Goal: Check status

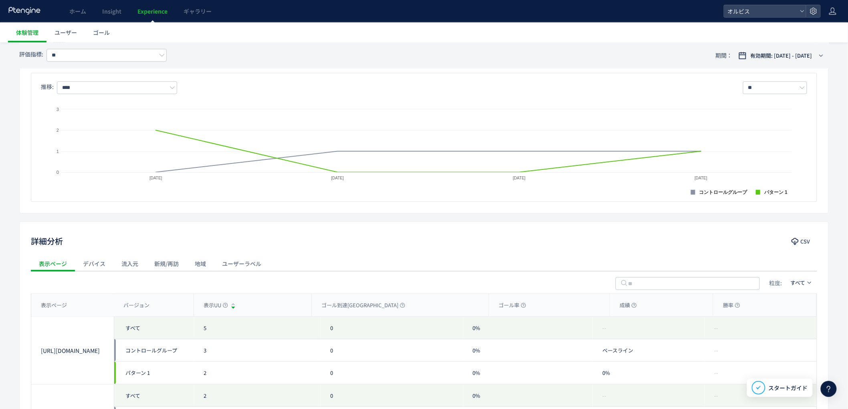
click at [145, 8] on span "Experience" at bounding box center [152, 11] width 30 height 8
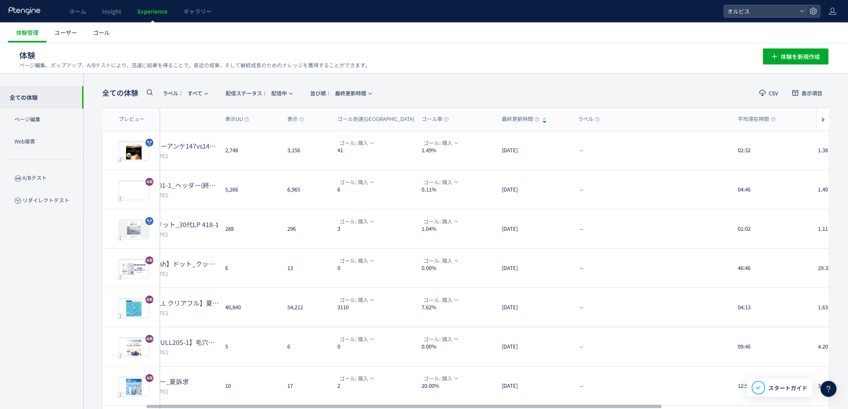
click at [149, 91] on icon at bounding box center [150, 92] width 10 height 10
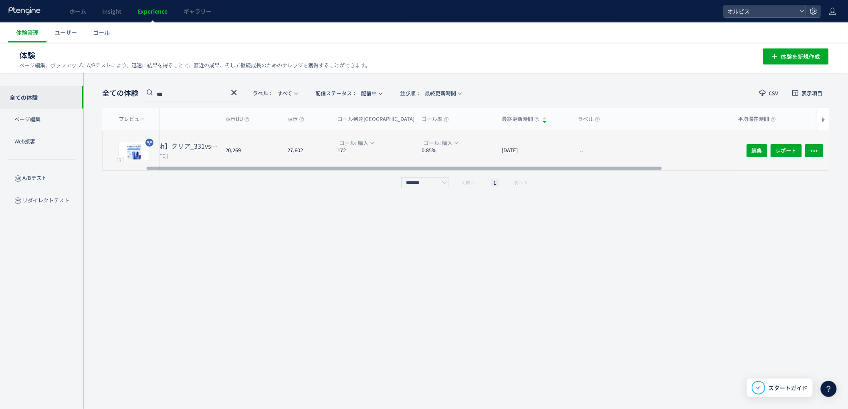
type input "***"
click at [168, 158] on span "(公開日: [DATE])" at bounding box center [151, 155] width 34 height 7
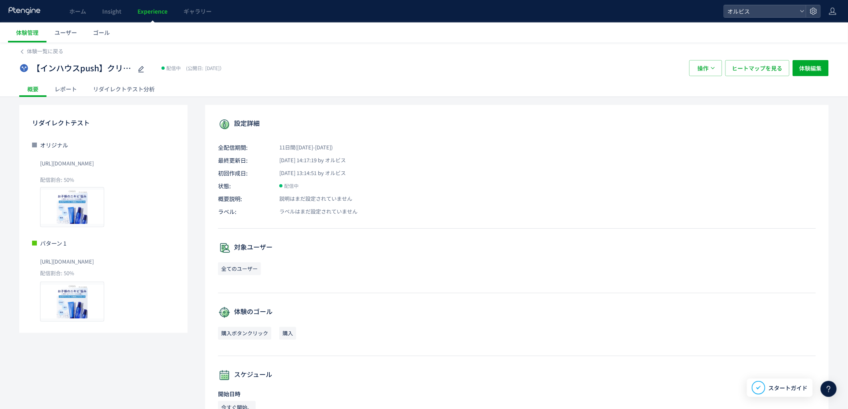
click at [106, 93] on div "リダイレクトテスト分析" at bounding box center [124, 89] width 78 height 16
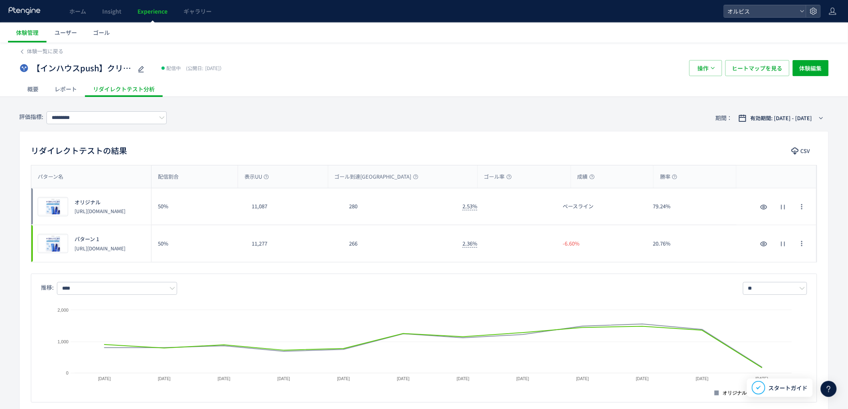
click at [394, 251] on div "266" at bounding box center [399, 243] width 113 height 37
click at [105, 118] on input "*********" at bounding box center [106, 117] width 120 height 13
click at [86, 165] on span "購入" at bounding box center [108, 164] width 104 height 14
type input "**"
click at [398, 241] on div "92" at bounding box center [399, 243] width 113 height 37
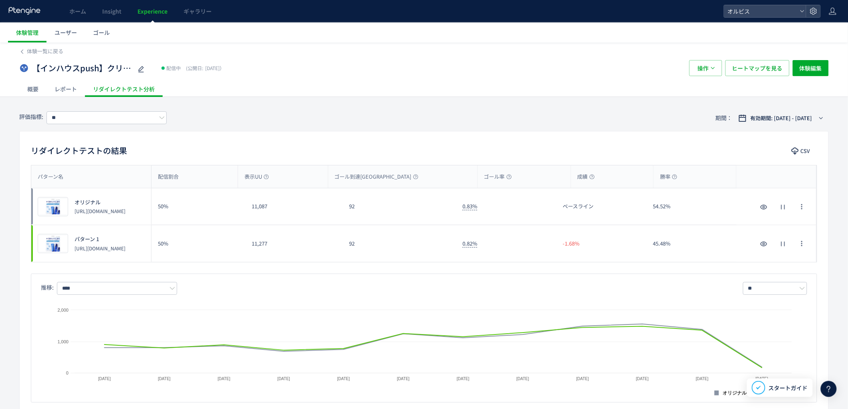
drag, startPoint x: 612, startPoint y: 246, endPoint x: 576, endPoint y: 245, distance: 36.1
click at [609, 246] on div "-1.68%" at bounding box center [601, 243] width 90 height 37
click at [587, 246] on div "-1.68%" at bounding box center [601, 243] width 90 height 37
drag, startPoint x: 576, startPoint y: 245, endPoint x: 572, endPoint y: 245, distance: 4.4
click at [572, 245] on span "-1.68%" at bounding box center [571, 244] width 17 height 8
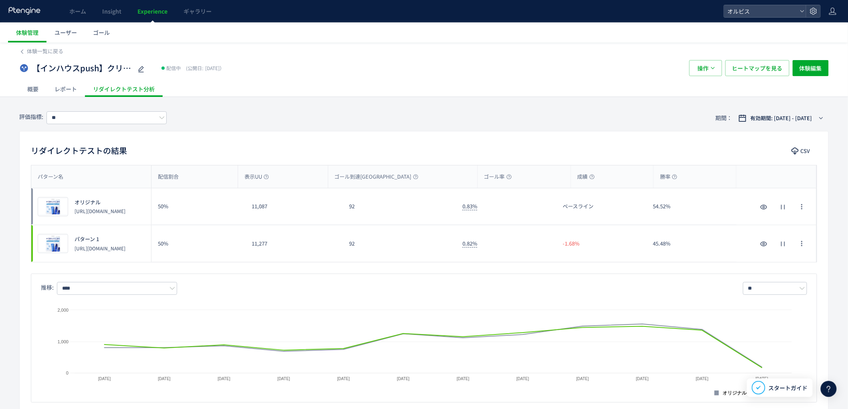
click at [569, 257] on div "-1.68%" at bounding box center [601, 243] width 90 height 37
drag, startPoint x: 341, startPoint y: 248, endPoint x: 413, endPoint y: 239, distance: 73.2
click at [413, 239] on div "プレビュー パターン 1 [URL][DOMAIN_NAME] 50% 11,277 92 0.82% -1.68% 45.48% プレビュー パターン 1 …" at bounding box center [423, 243] width 785 height 37
click at [413, 239] on div "92" at bounding box center [399, 243] width 113 height 37
click at [542, 59] on div "【インハウスpush】クリア_331vs331-1（アンケQ1変更） 配信中 (公開日: [DATE]） 操作 ヒートマップを見る 体験編集" at bounding box center [423, 68] width 809 height 26
